Goal: Task Accomplishment & Management: Complete application form

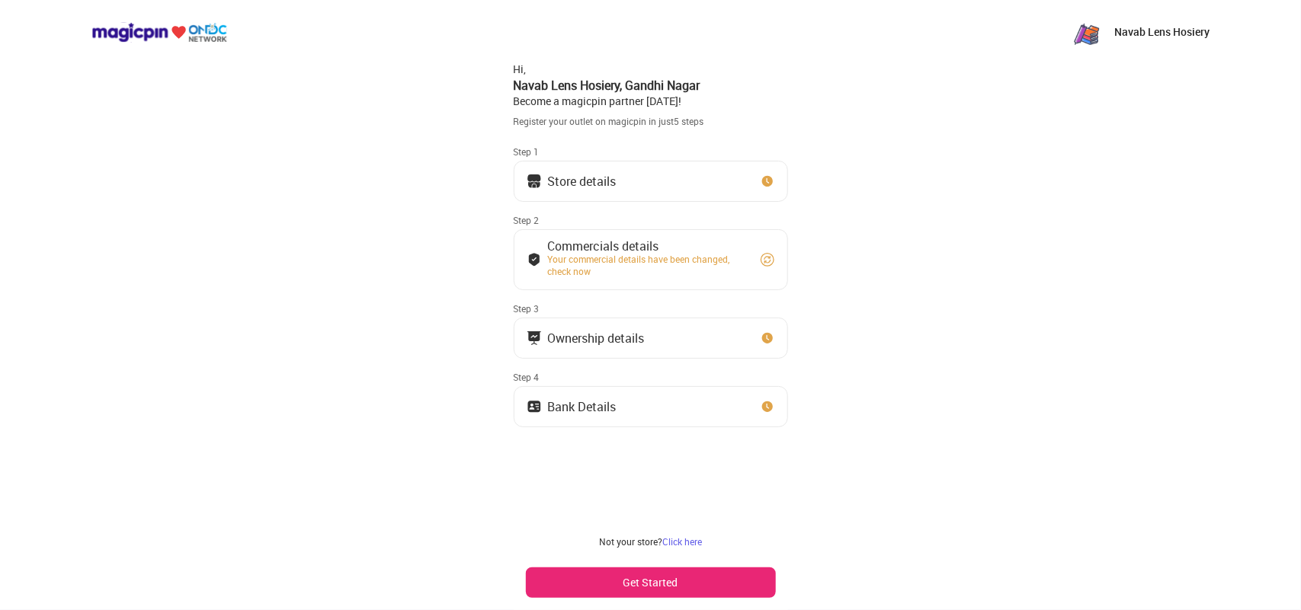
click at [682, 588] on button "Get Started" at bounding box center [651, 583] width 250 height 30
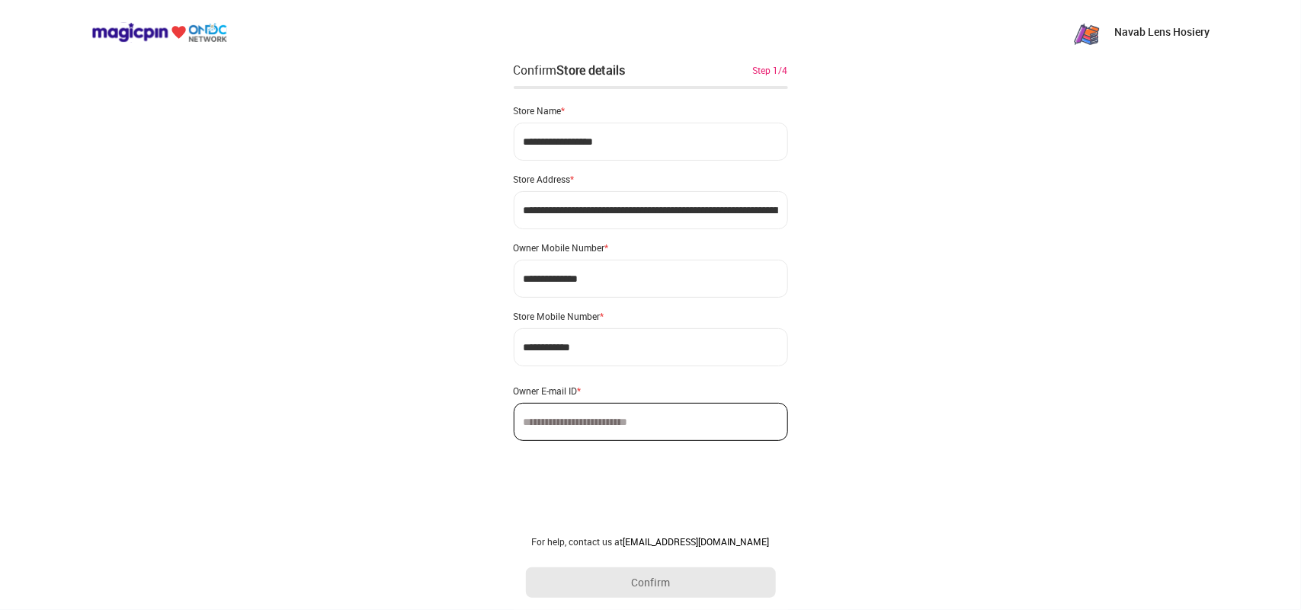
click at [1144, 37] on p "Navab Lens Hosiery" at bounding box center [1161, 31] width 95 height 15
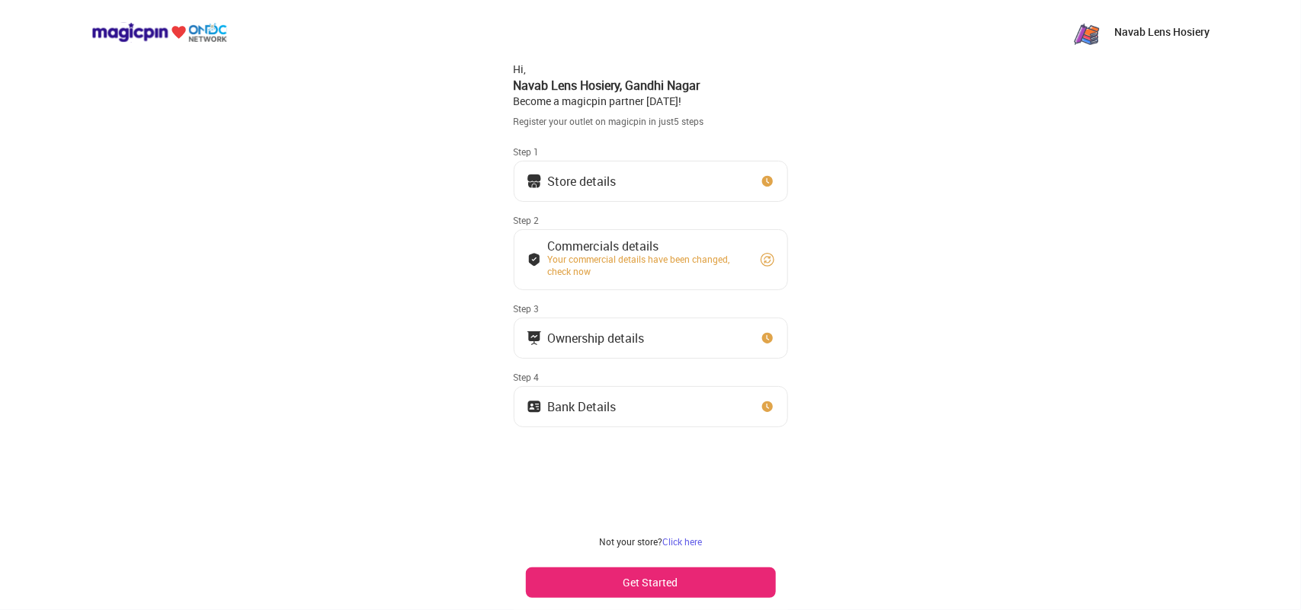
click at [667, 536] on link "Click here" at bounding box center [682, 542] width 40 height 12
